Goal: Find specific page/section: Find specific page/section

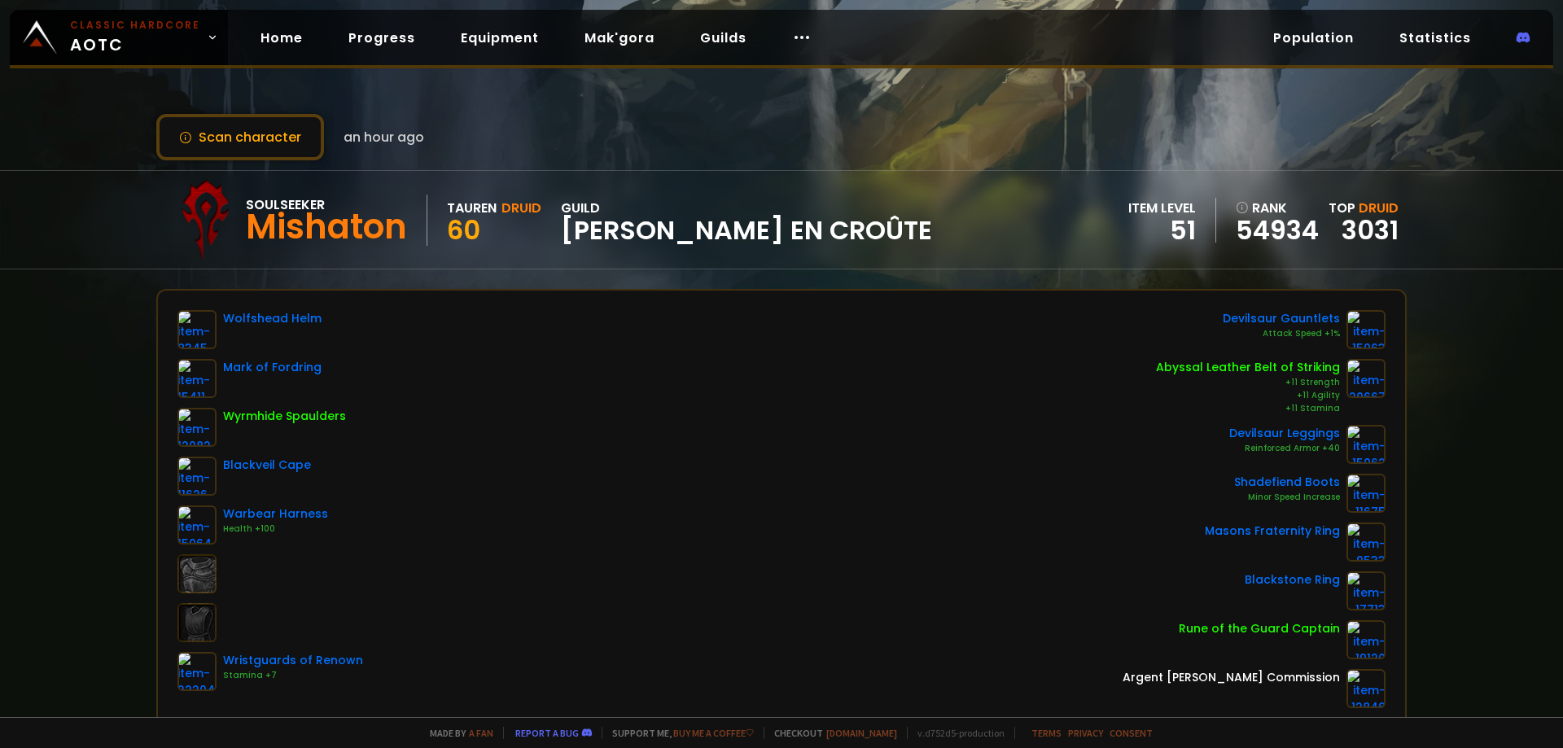
scroll to position [244, 0]
click at [24, 456] on div "Scan character 4 hours ago Soulseeker Mishaton Tauren Druid 60 guild Pâté en cr…" at bounding box center [781, 358] width 1563 height 717
drag, startPoint x: 802, startPoint y: 142, endPoint x: 264, endPoint y: 130, distance: 538.4
click at [264, 130] on button "Scan character" at bounding box center [240, 137] width 168 height 46
click at [282, 36] on link "Home" at bounding box center [282, 37] width 68 height 33
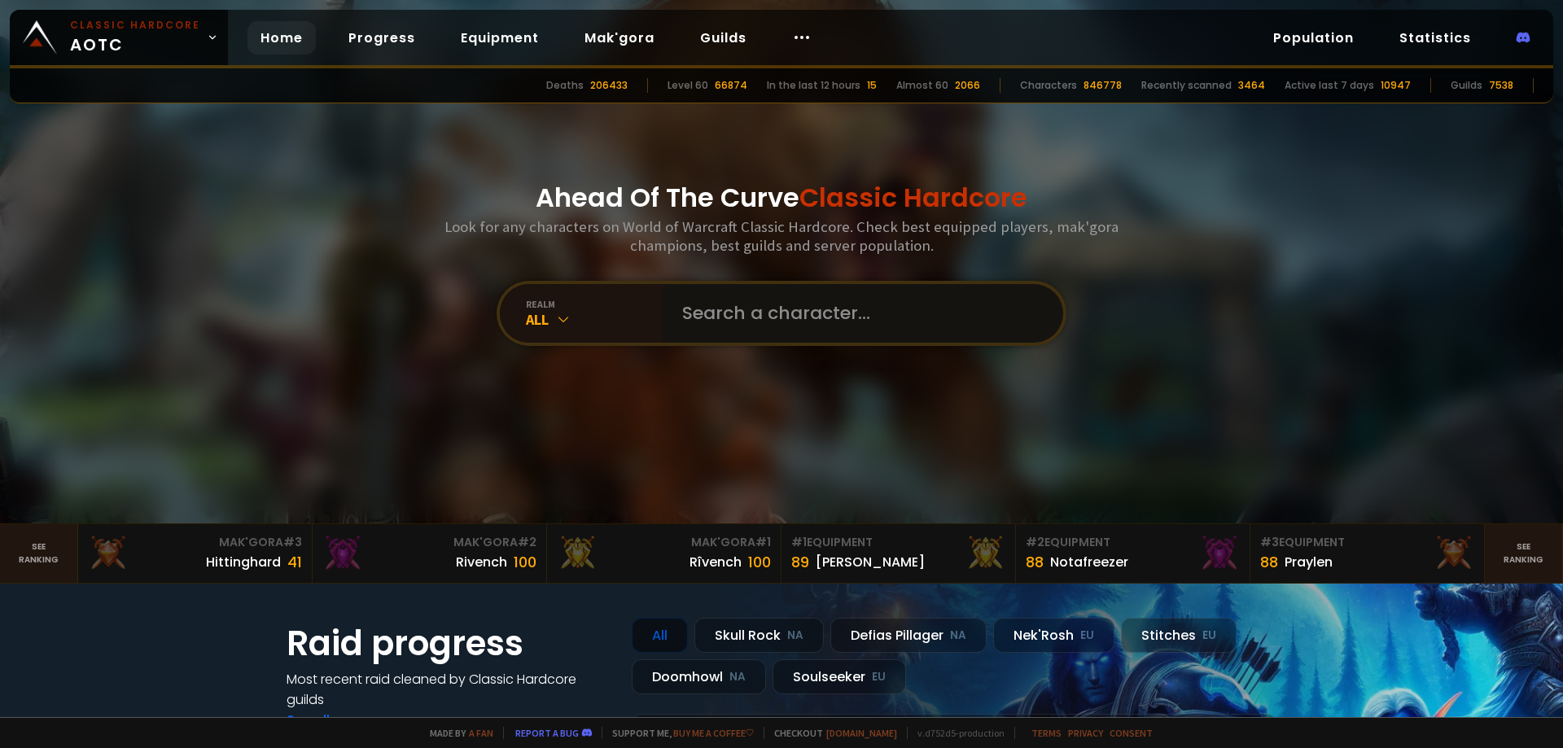
click at [686, 305] on input "text" at bounding box center [858, 313] width 371 height 59
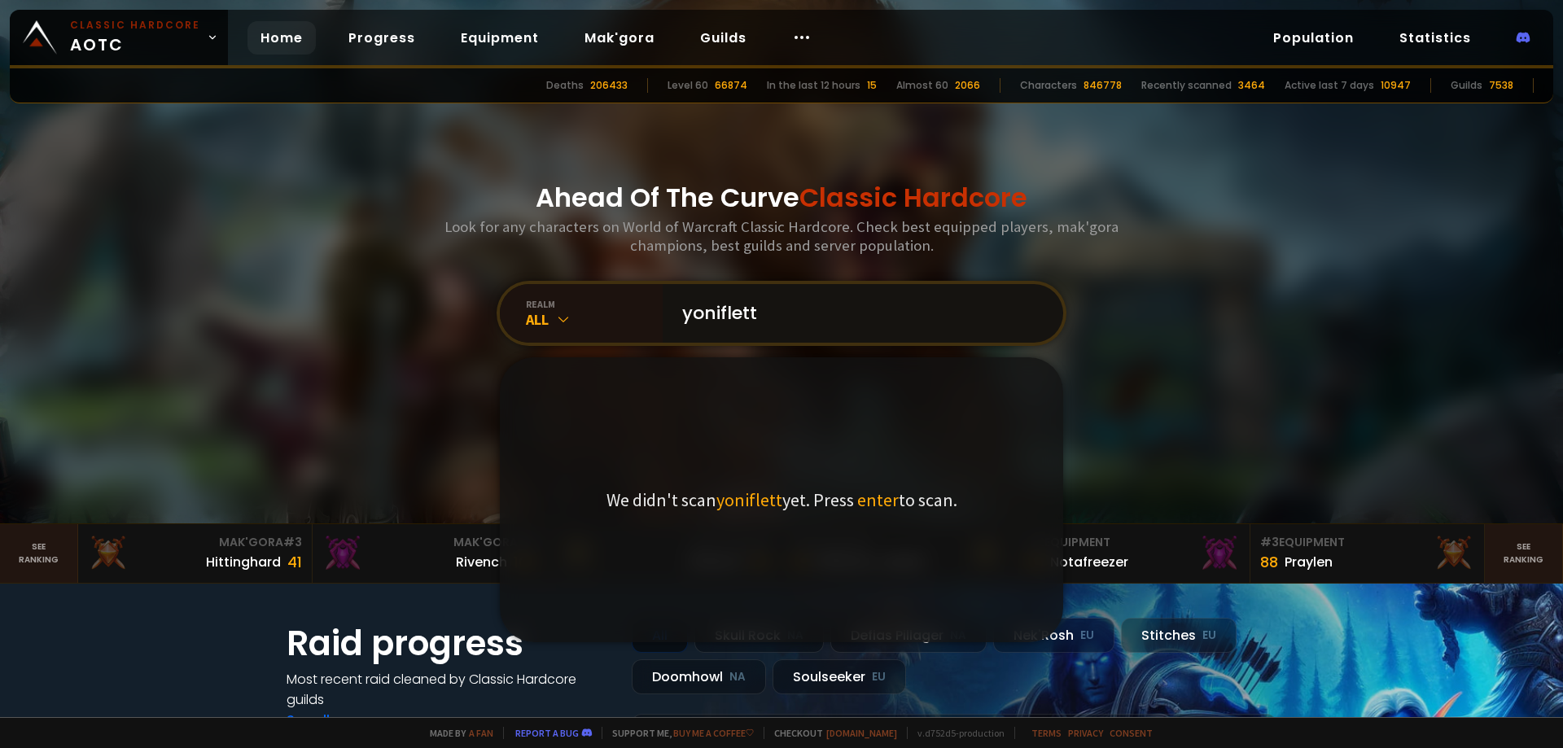
type input "yoniflette"
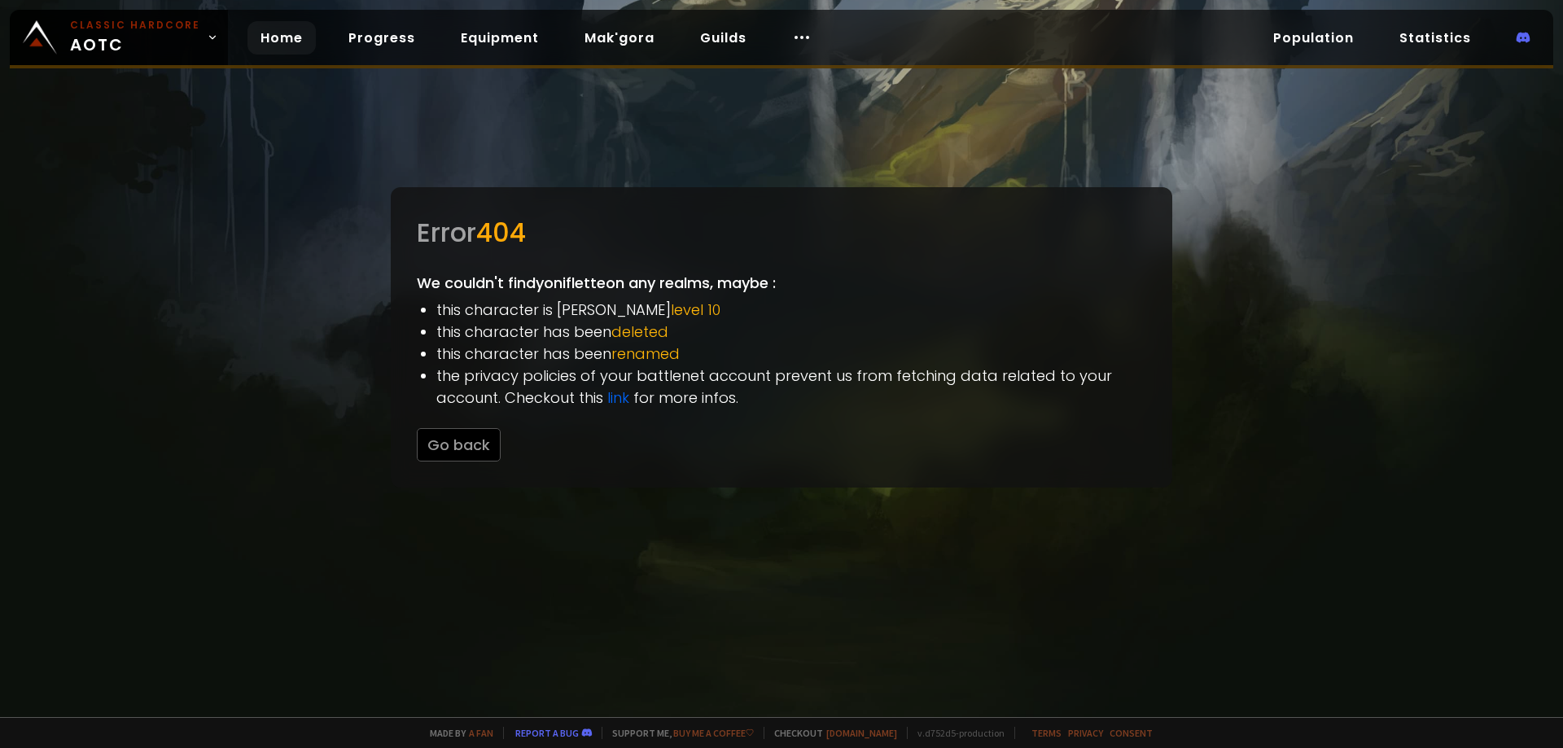
click at [287, 39] on link "Home" at bounding box center [282, 37] width 68 height 33
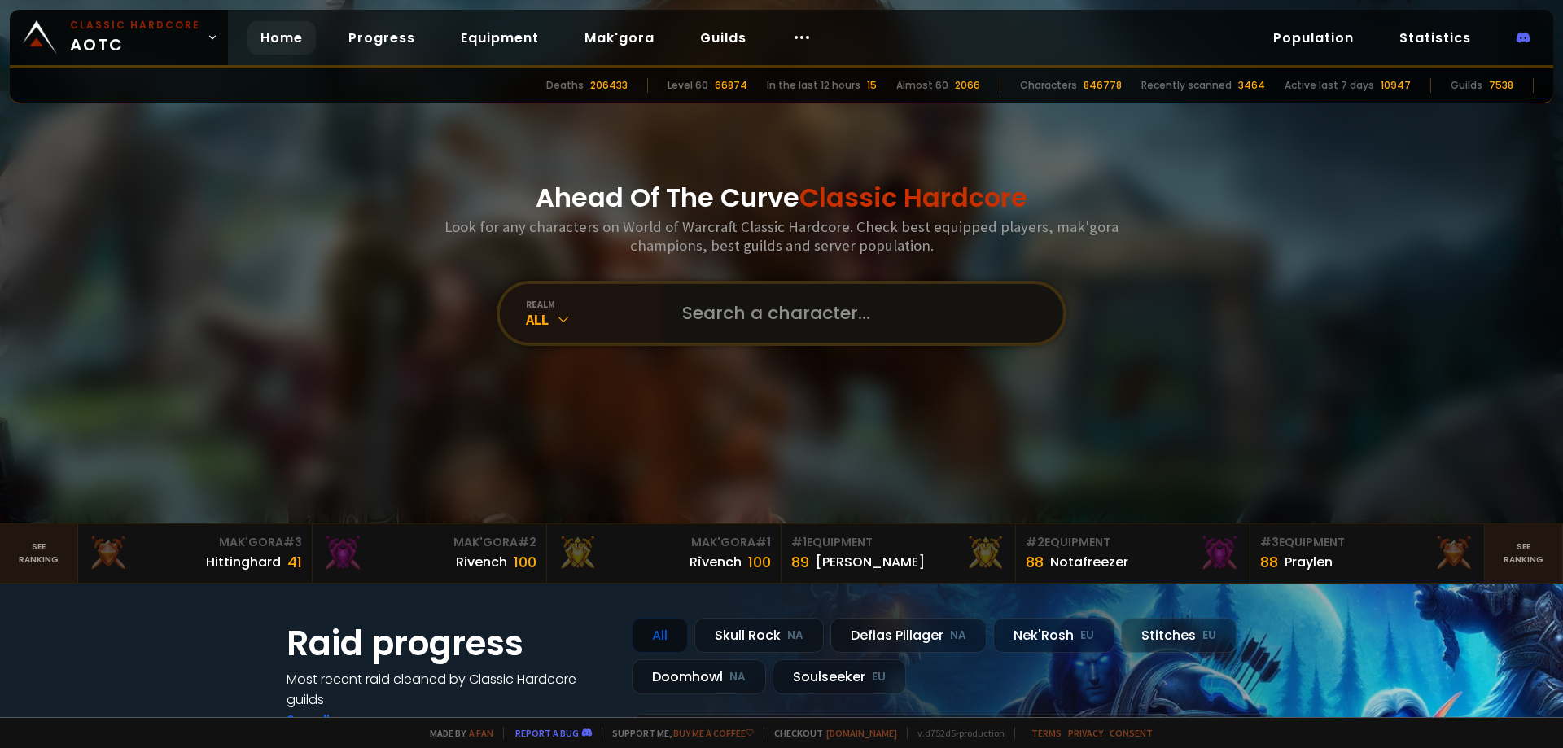
drag, startPoint x: 719, startPoint y: 284, endPoint x: 716, endPoint y: 312, distance: 27.9
click at [719, 284] on input "text" at bounding box center [858, 313] width 371 height 59
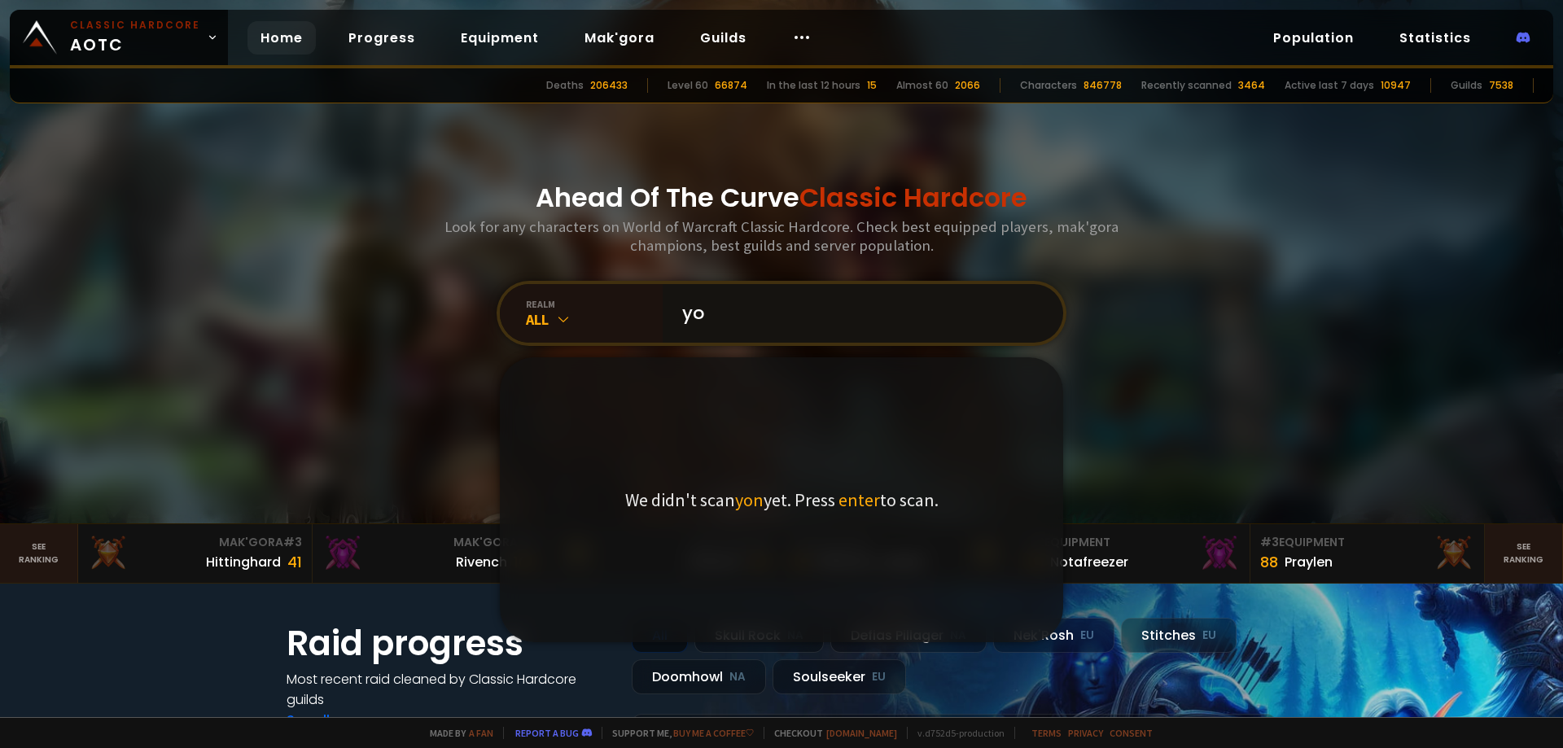
type input "y"
type input "bourrincham"
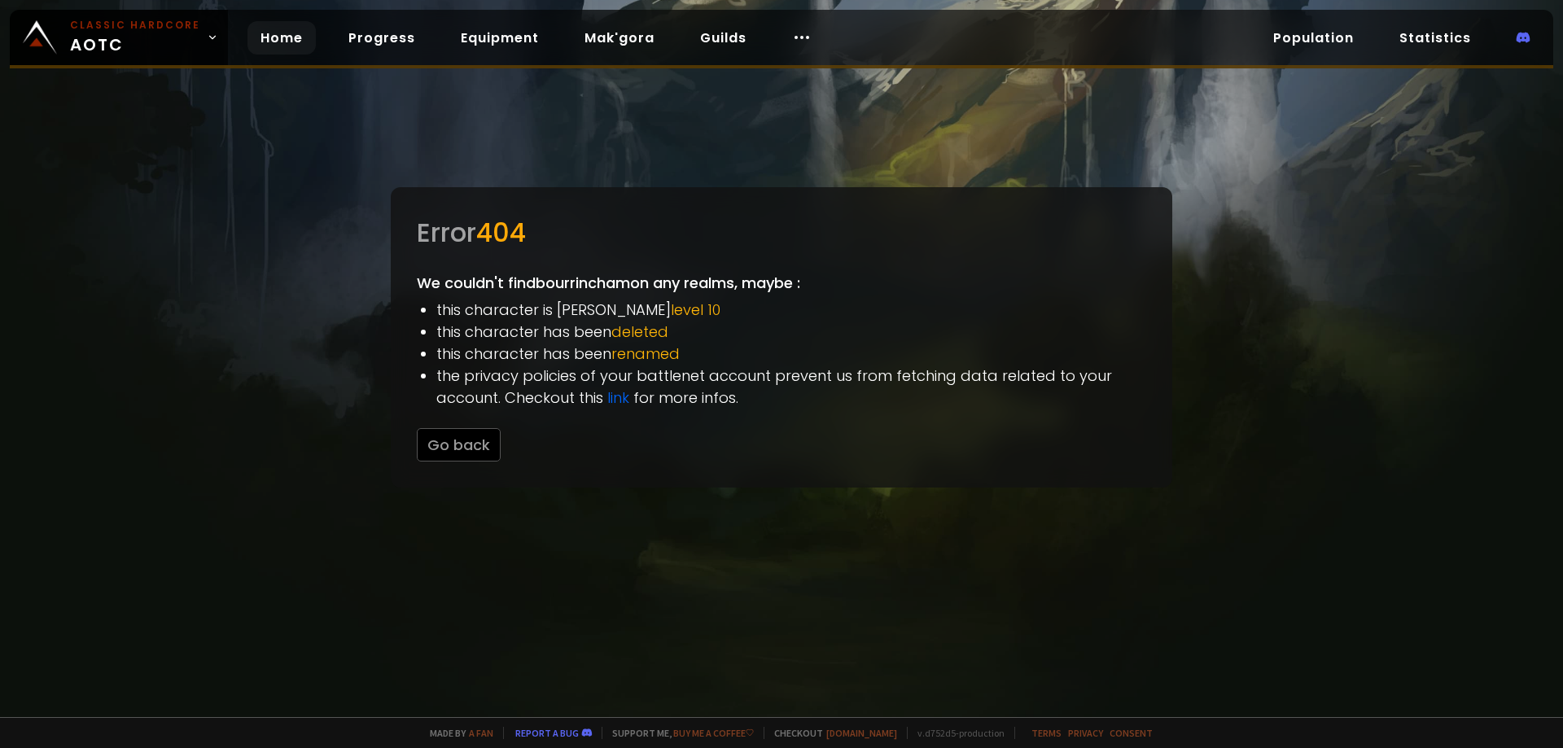
click at [258, 43] on link "Home" at bounding box center [282, 37] width 68 height 33
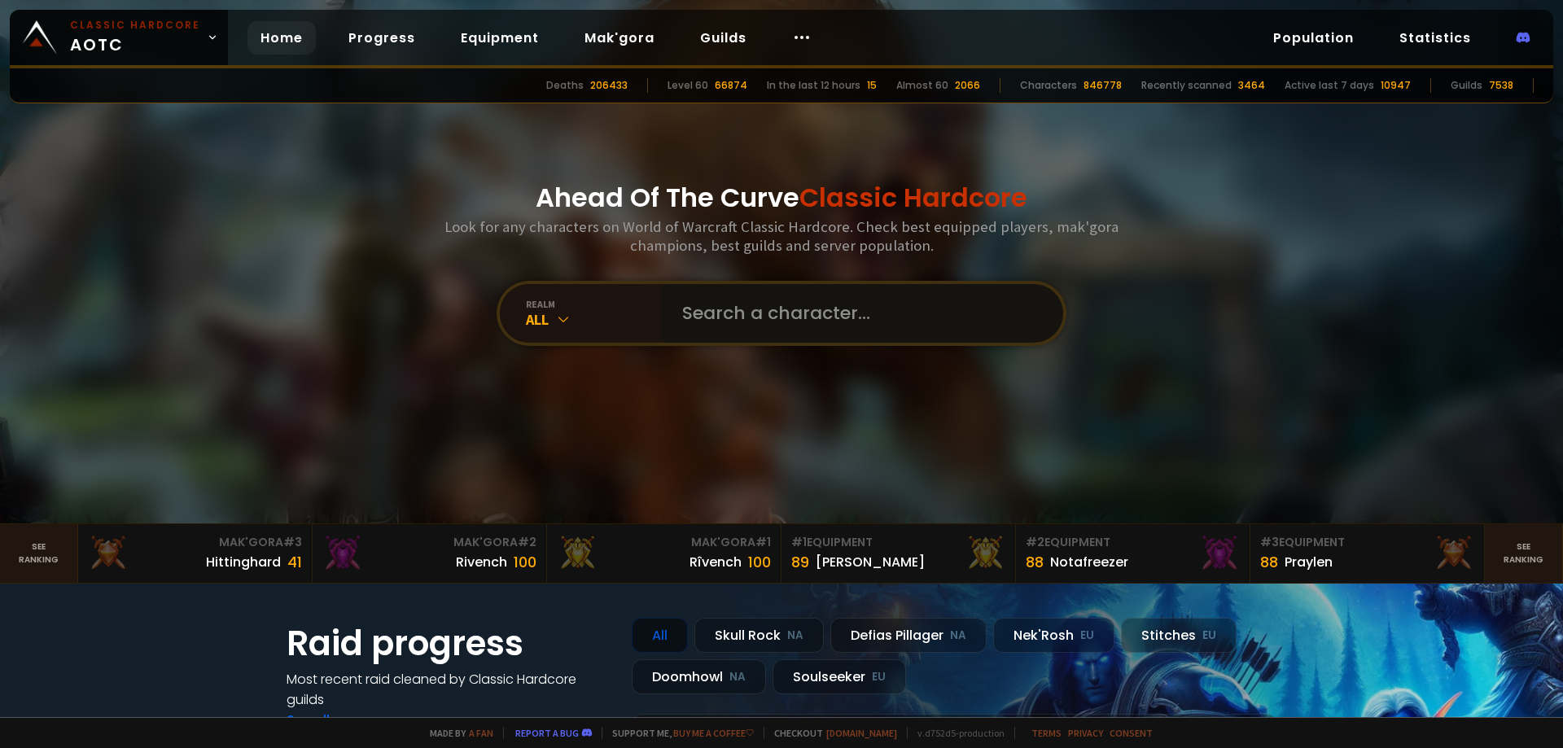
click at [734, 333] on input "text" at bounding box center [858, 313] width 371 height 59
type input "bourincham"
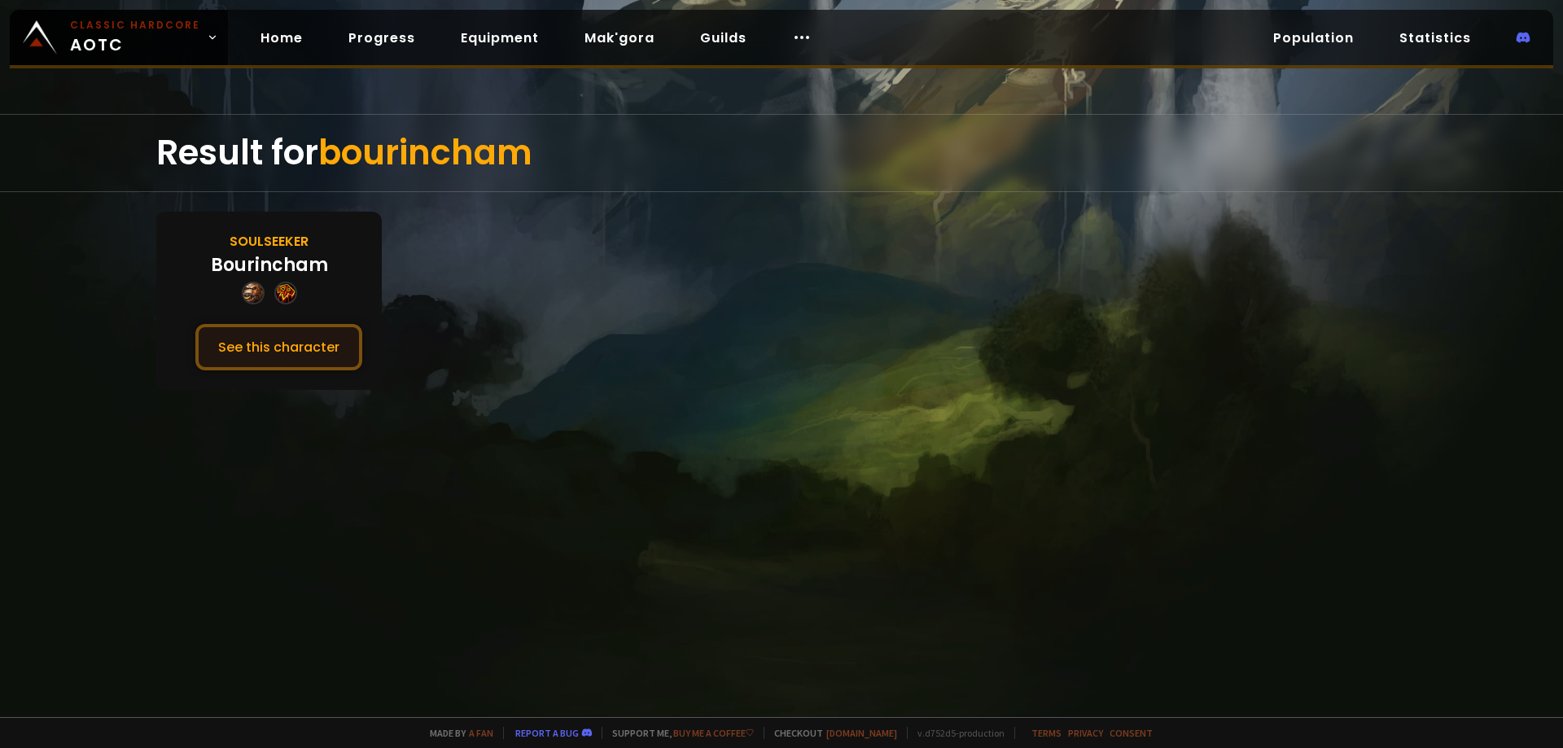
click at [295, 357] on button "See this character" at bounding box center [278, 347] width 167 height 46
